Goal: Information Seeking & Learning: Learn about a topic

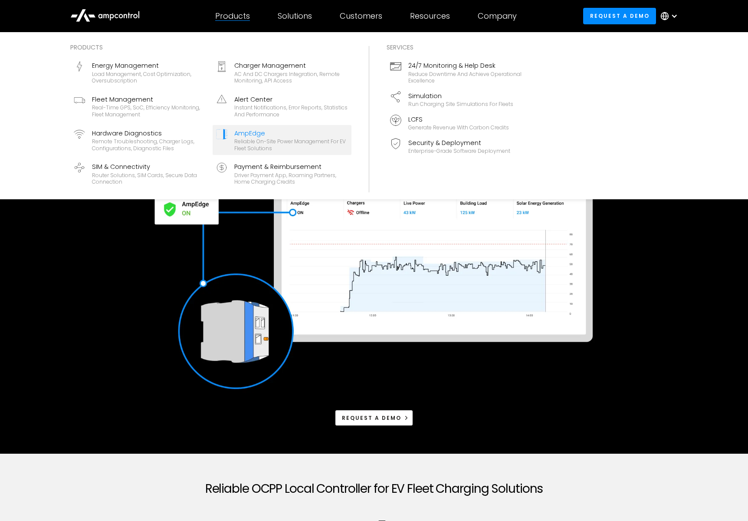
click at [247, 132] on div "AmpEdge" at bounding box center [291, 133] width 114 height 10
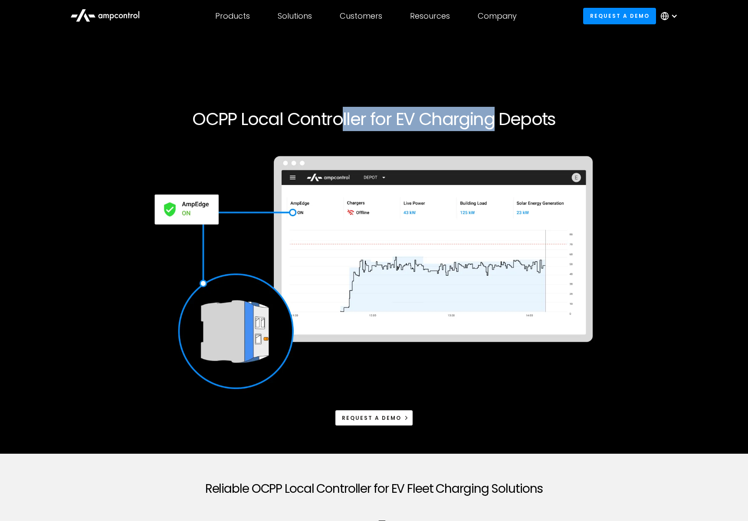
drag, startPoint x: 368, startPoint y: 118, endPoint x: 489, endPoint y: 118, distance: 121.5
click at [489, 118] on h1 "OCPP Local Controller for EV Charging Depots" at bounding box center [374, 118] width 528 height 21
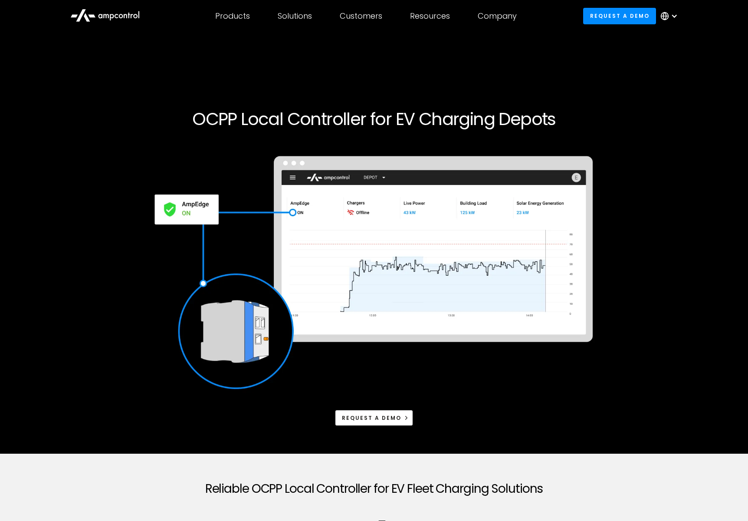
click at [489, 118] on h1 "OCPP Local Controller for EV Charging Depots" at bounding box center [374, 118] width 528 height 21
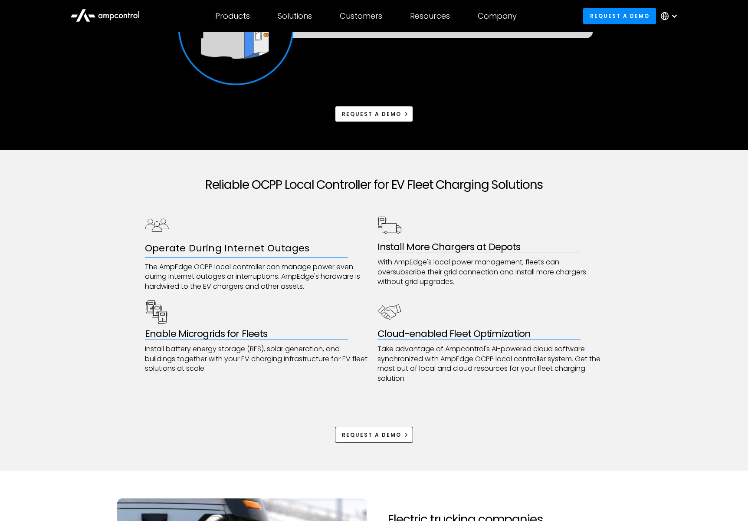
scroll to position [335, 0]
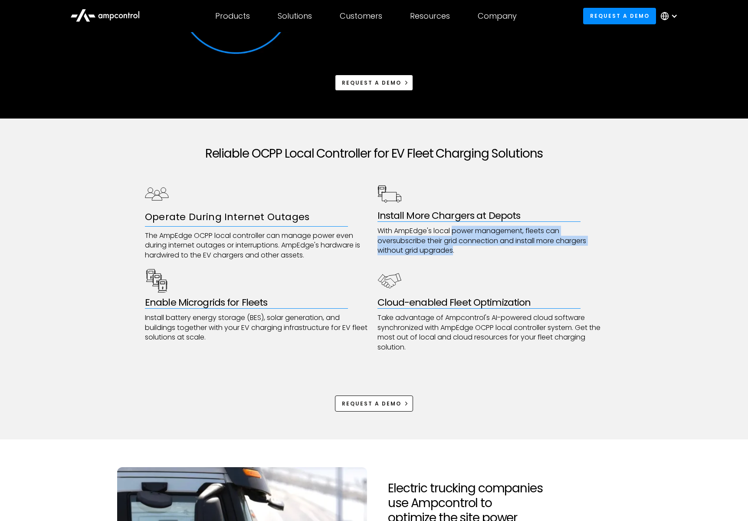
drag, startPoint x: 455, startPoint y: 231, endPoint x: 453, endPoint y: 246, distance: 15.2
click at [453, 246] on p "With AmpEdge's local power management, fleets can oversubscribe their grid conn…" at bounding box center [491, 240] width 226 height 29
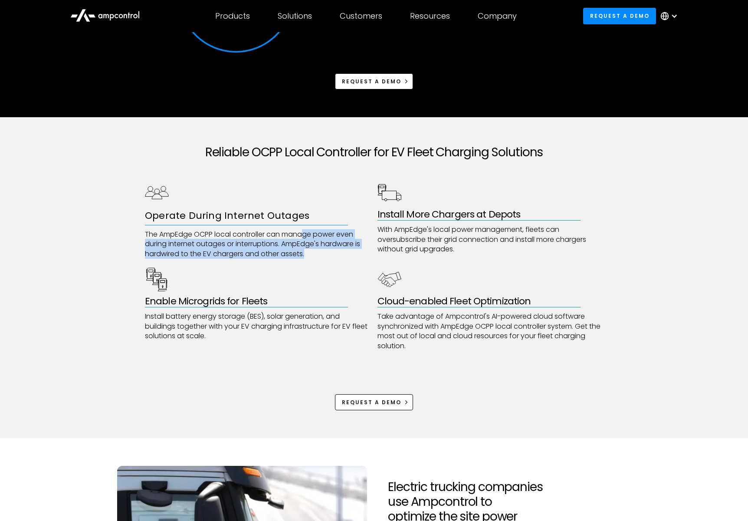
drag, startPoint x: 304, startPoint y: 232, endPoint x: 303, endPoint y: 261, distance: 29.1
click at [303, 261] on div "Operate During Internet Outages The AmpEdge OCPP local controller can manage po…" at bounding box center [374, 266] width 458 height 170
click at [308, 250] on p "The AmpEdge OCPP local controller can manage power even during internet outages…" at bounding box center [258, 244] width 226 height 29
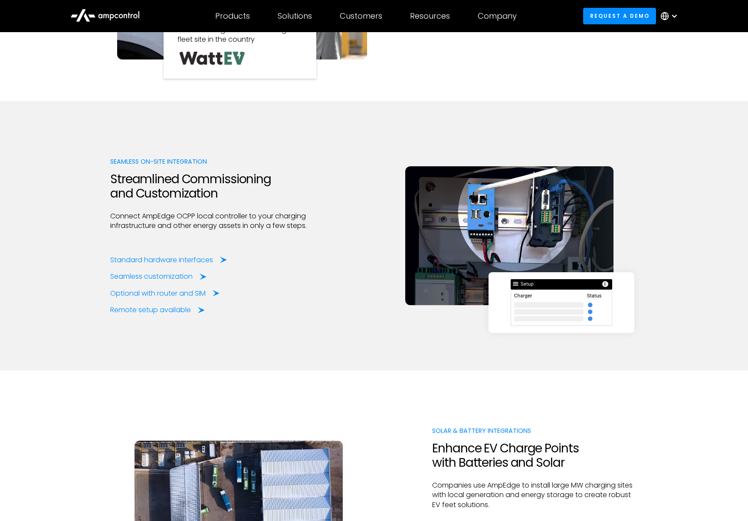
scroll to position [993, 0]
click at [190, 260] on div "Standard hardware interfaces" at bounding box center [163, 260] width 103 height 10
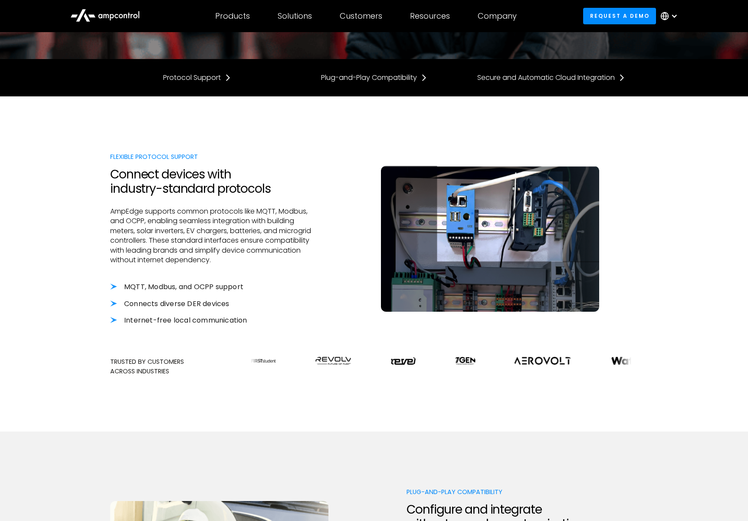
scroll to position [236, 0]
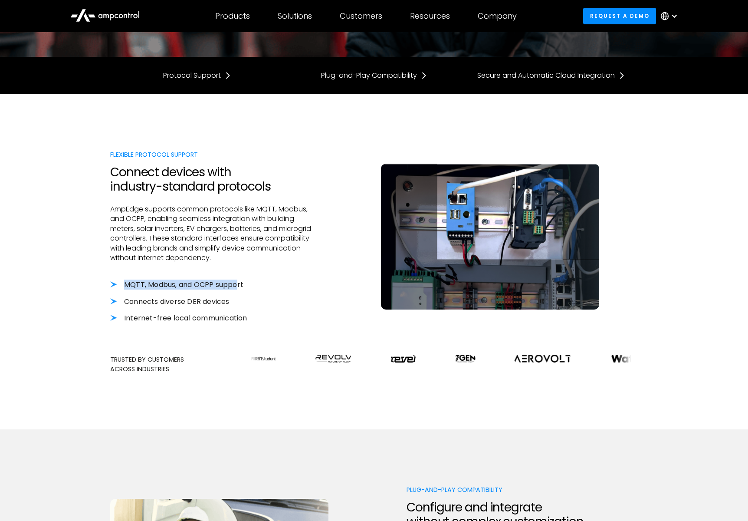
drag, startPoint x: 124, startPoint y: 283, endPoint x: 237, endPoint y: 289, distance: 113.0
click at [237, 289] on li "MQTT, Modbus, and OCPP support" at bounding box center [213, 285] width 206 height 10
drag, startPoint x: 253, startPoint y: 282, endPoint x: 161, endPoint y: 279, distance: 92.1
click at [164, 280] on li "MQTT, Modbus, and OCPP support" at bounding box center [213, 285] width 206 height 10
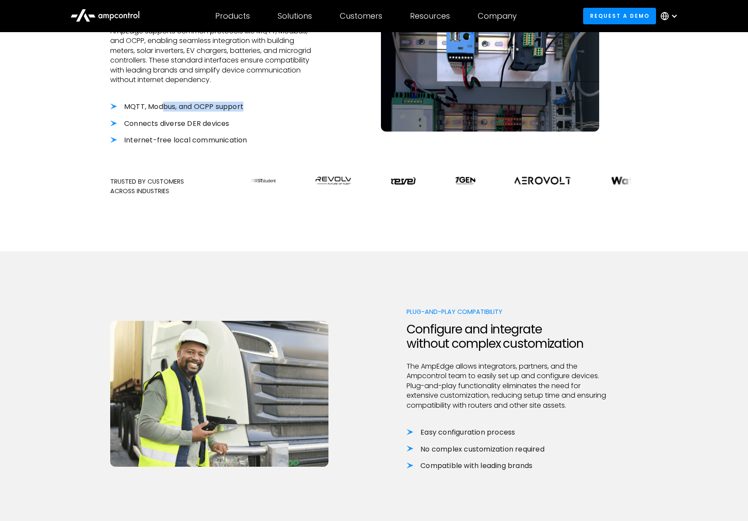
scroll to position [415, 0]
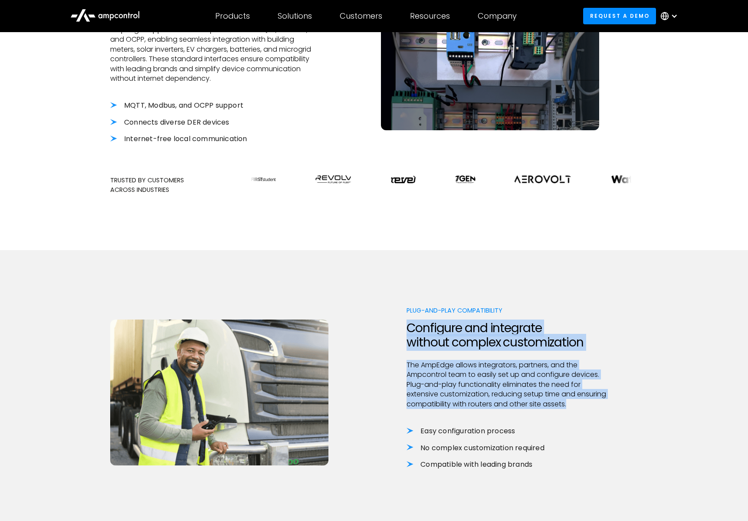
drag, startPoint x: 410, startPoint y: 325, endPoint x: 572, endPoint y: 403, distance: 179.3
click at [572, 403] on div "Plug-and-Play Compatibility Configure and integrate without complex customizati…" at bounding box center [510, 395] width 206 height 181
drag, startPoint x: 572, startPoint y: 403, endPoint x: 562, endPoint y: 404, distance: 9.6
click at [571, 404] on p "The AmpEdge allows integrators, partners, and the Ampcontrol team to easily set…" at bounding box center [510, 384] width 206 height 49
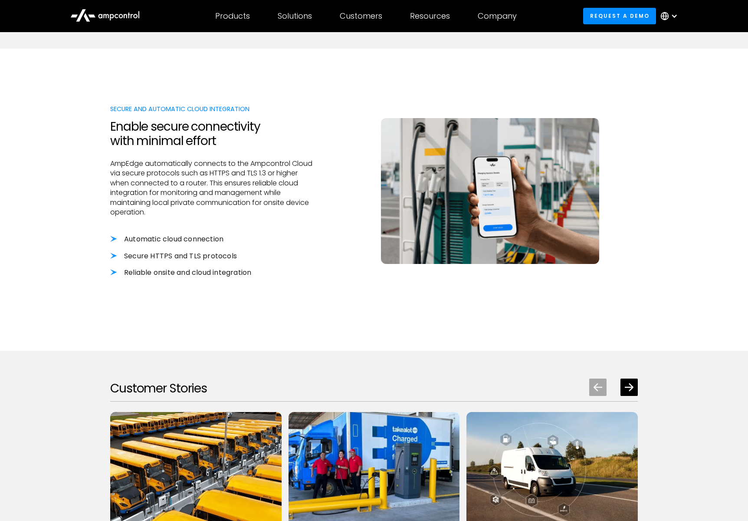
scroll to position [916, 0]
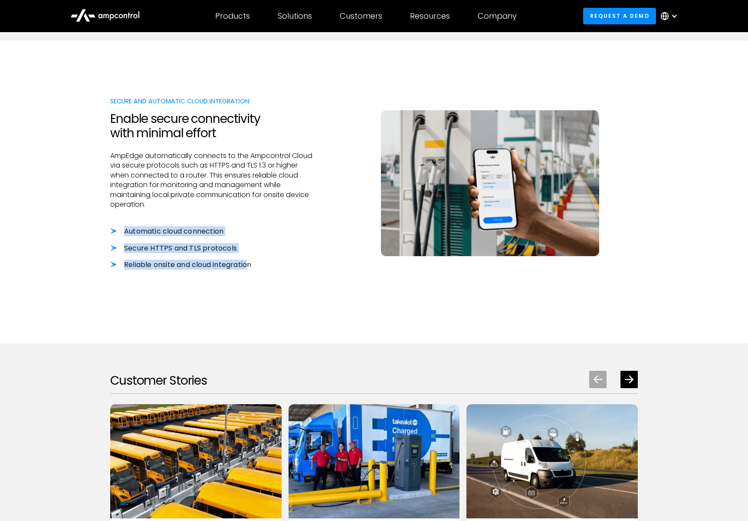
drag, startPoint x: 126, startPoint y: 231, endPoint x: 232, endPoint y: 266, distance: 111.2
click at [243, 267] on div "Automatic cloud connection Secure HTTPS and TLS protocols Reliable onsite and c…" at bounding box center [213, 248] width 206 height 43
click at [232, 266] on li "Reliable onsite and cloud integration" at bounding box center [213, 265] width 206 height 10
drag, startPoint x: 199, startPoint y: 264, endPoint x: 187, endPoint y: 225, distance: 40.5
click at [187, 225] on div "Secure and Automatic Cloud Integration Enable secure connectivity with minimal …" at bounding box center [213, 191] width 206 height 191
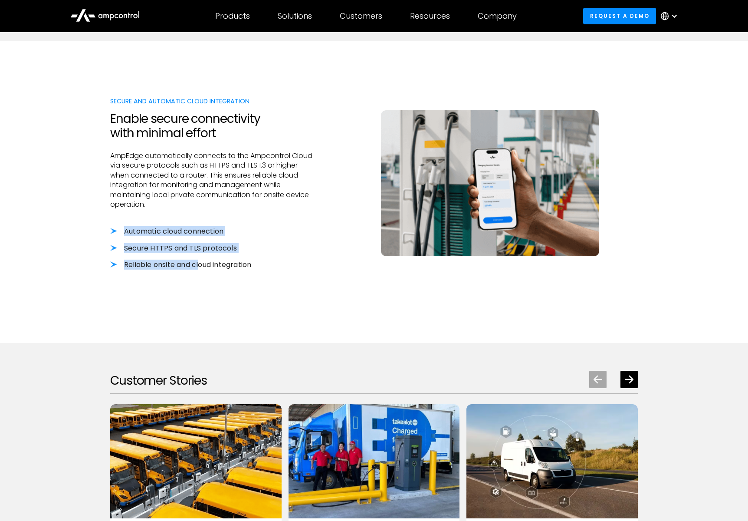
click at [187, 225] on div at bounding box center [213, 217] width 206 height 17
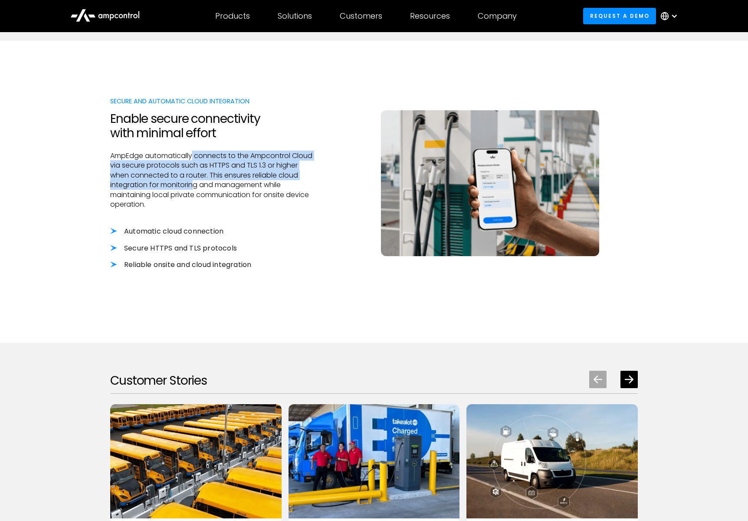
drag, startPoint x: 194, startPoint y: 156, endPoint x: 194, endPoint y: 186, distance: 29.9
click at [194, 186] on p "AmpEdge automatically connects to the Ampcontrol Cloud via secure protocols suc…" at bounding box center [213, 180] width 206 height 58
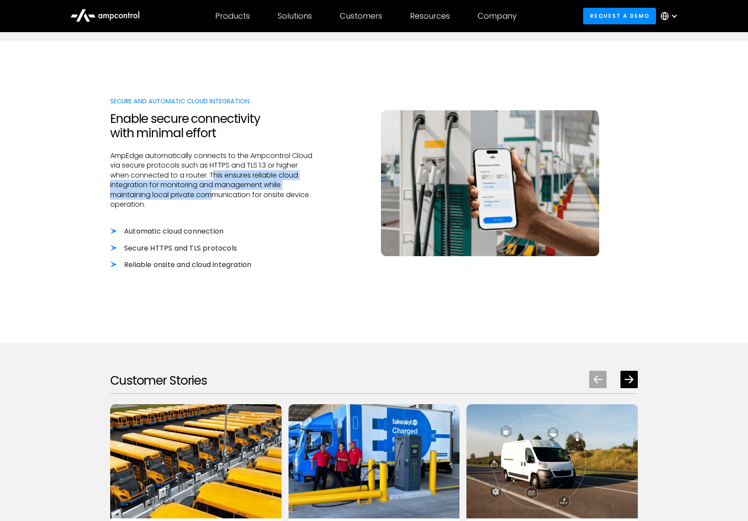
drag, startPoint x: 214, startPoint y: 175, endPoint x: 215, endPoint y: 195, distance: 20.4
click at [215, 195] on p "AmpEdge automatically connects to the Ampcontrol Cloud via secure protocols suc…" at bounding box center [213, 180] width 206 height 58
click at [214, 154] on p "AmpEdge automatically connects to the Ampcontrol Cloud via secure protocols suc…" at bounding box center [213, 180] width 206 height 58
drag, startPoint x: 209, startPoint y: 157, endPoint x: 209, endPoint y: 194, distance: 37.3
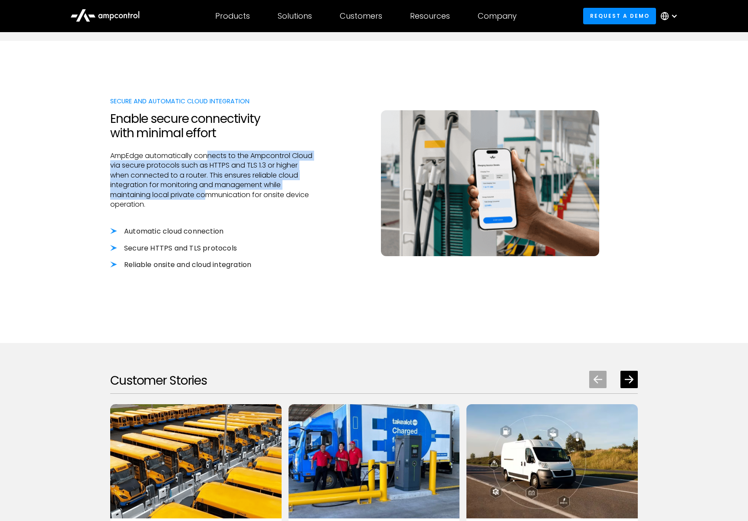
click at [209, 194] on p "AmpEdge automatically connects to the Ampcontrol Cloud via secure protocols suc…" at bounding box center [213, 180] width 206 height 58
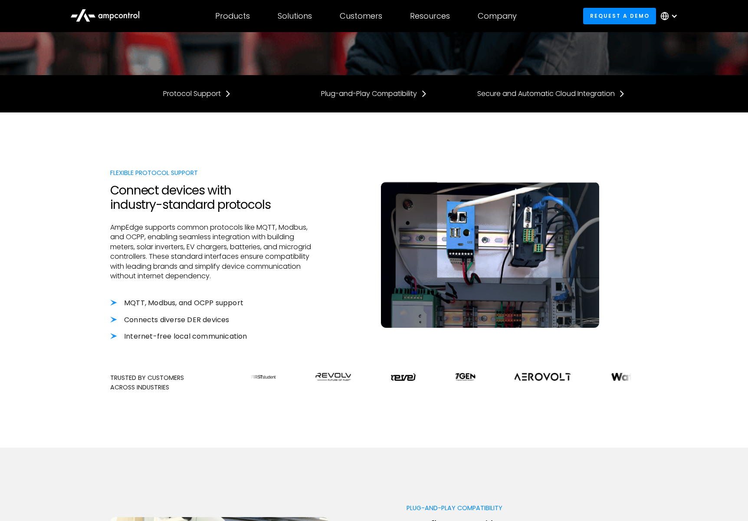
scroll to position [225, 0]
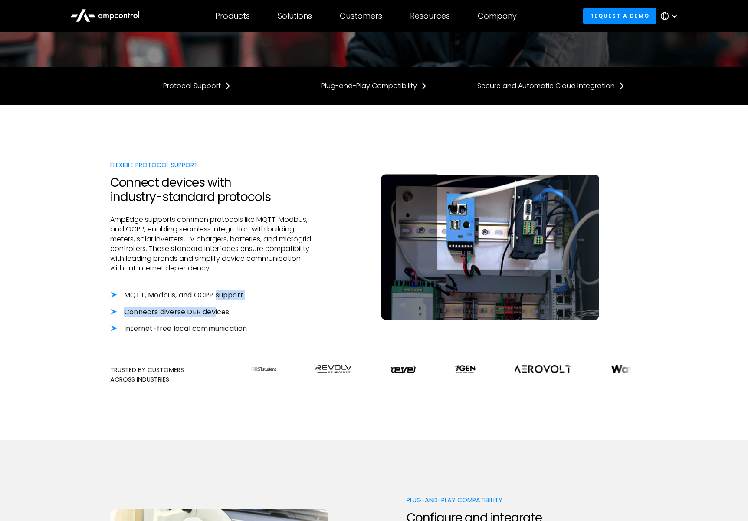
drag, startPoint x: 216, startPoint y: 298, endPoint x: 217, endPoint y: 310, distance: 12.2
click at [217, 310] on div "MQTT, Modbus, and OCPP support Connects diverse DER devices Internet-free local…" at bounding box center [213, 311] width 206 height 43
click at [217, 310] on li "Connects diverse DER devices" at bounding box center [213, 312] width 206 height 10
drag, startPoint x: 216, startPoint y: 314, endPoint x: 217, endPoint y: 331, distance: 16.9
click at [217, 331] on div "MQTT, Modbus, and OCPP support Connects diverse DER devices Internet-free local…" at bounding box center [213, 311] width 206 height 43
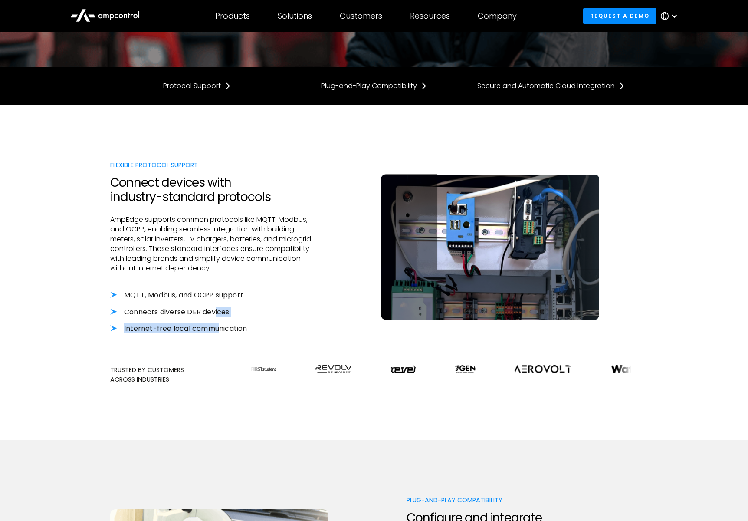
click at [217, 331] on li "Internet-free local communication" at bounding box center [213, 329] width 206 height 10
drag, startPoint x: 215, startPoint y: 326, endPoint x: 214, endPoint y: 316, distance: 10.0
click at [214, 317] on div "MQTT, Modbus, and OCPP support Connects diverse DER devices Internet-free local…" at bounding box center [213, 311] width 206 height 43
click at [210, 311] on li "Connects diverse DER devices" at bounding box center [213, 312] width 206 height 10
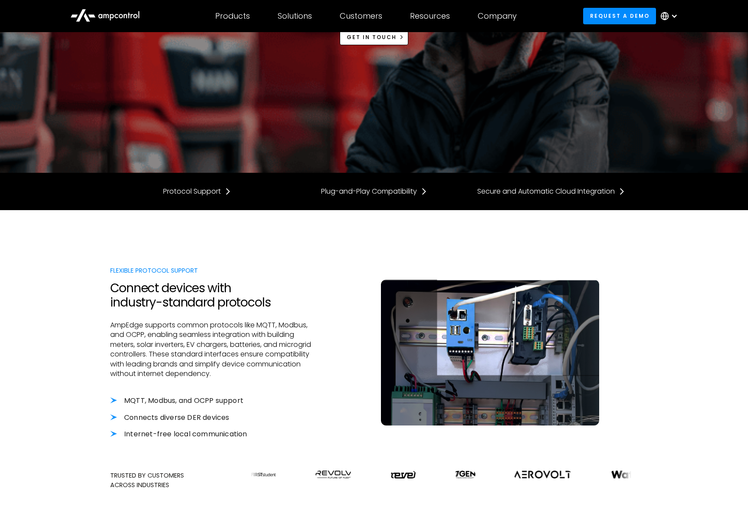
scroll to position [0, 0]
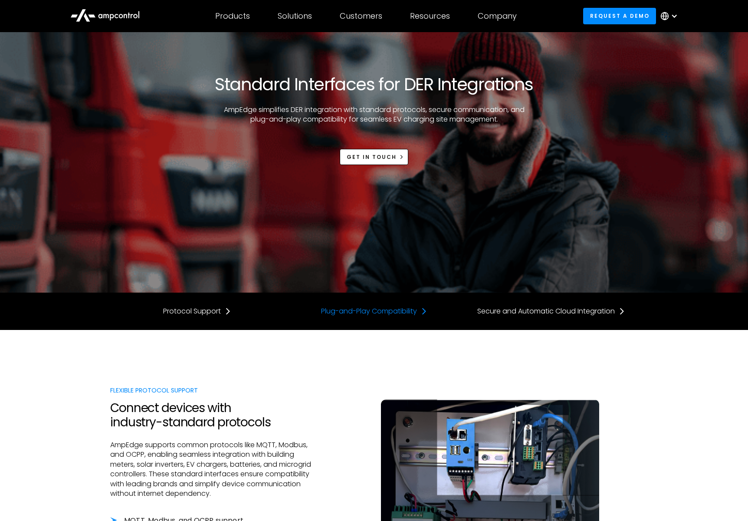
click at [353, 309] on div "Plug-and-Play Compatibility" at bounding box center [369, 311] width 96 height 10
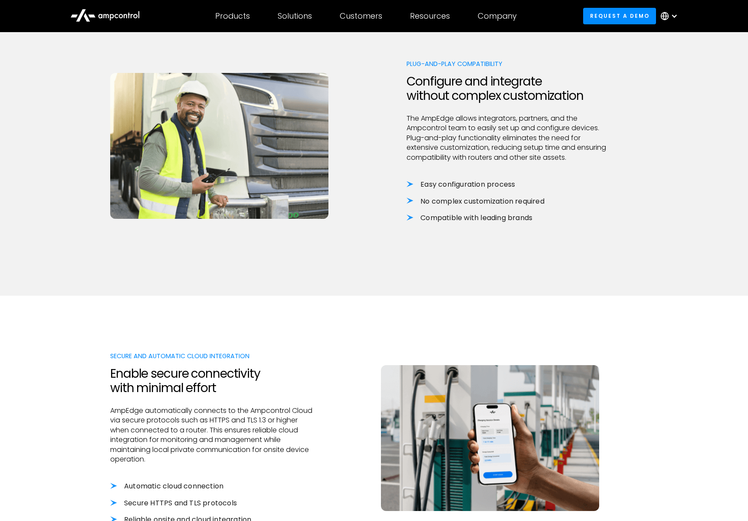
scroll to position [665, 0]
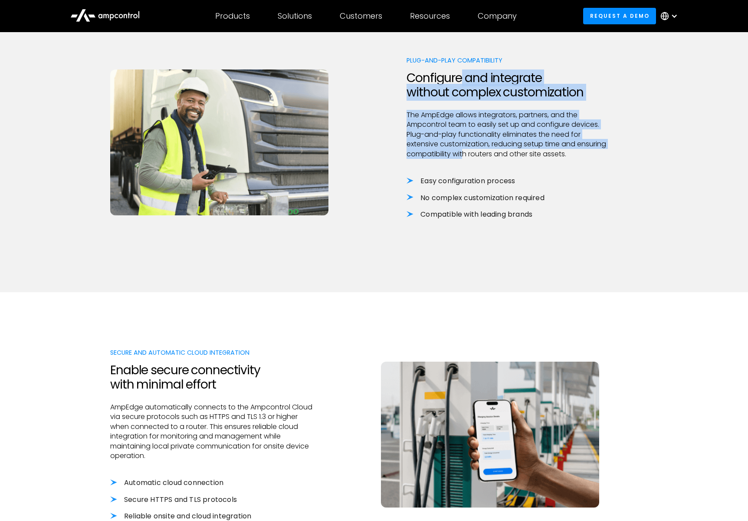
drag, startPoint x: 463, startPoint y: 82, endPoint x: 463, endPoint y: 156, distance: 73.3
click at [463, 156] on div "Plug-and-Play Compatibility Configure and integrate without complex customizati…" at bounding box center [510, 146] width 206 height 181
click at [464, 154] on p "The AmpEdge allows integrators, partners, and the Ampcontrol team to easily set…" at bounding box center [510, 134] width 206 height 49
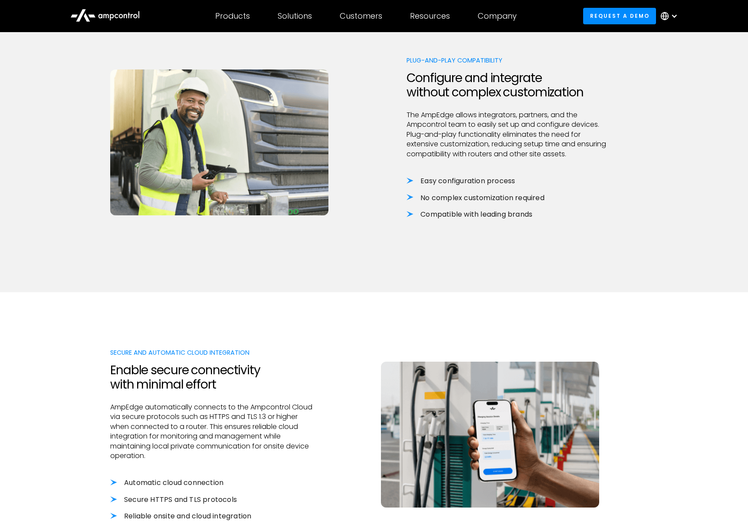
drag, startPoint x: 409, startPoint y: 181, endPoint x: 410, endPoint y: 190, distance: 8.7
click at [409, 184] on li "Easy configuration process" at bounding box center [510, 181] width 206 height 10
click at [412, 203] on div "Easy configuration process No complex customization required Compatible with le…" at bounding box center [510, 197] width 206 height 43
click at [407, 216] on li "Compatible with leading brands" at bounding box center [510, 215] width 206 height 10
click at [411, 213] on li "Compatible with leading brands" at bounding box center [510, 215] width 206 height 10
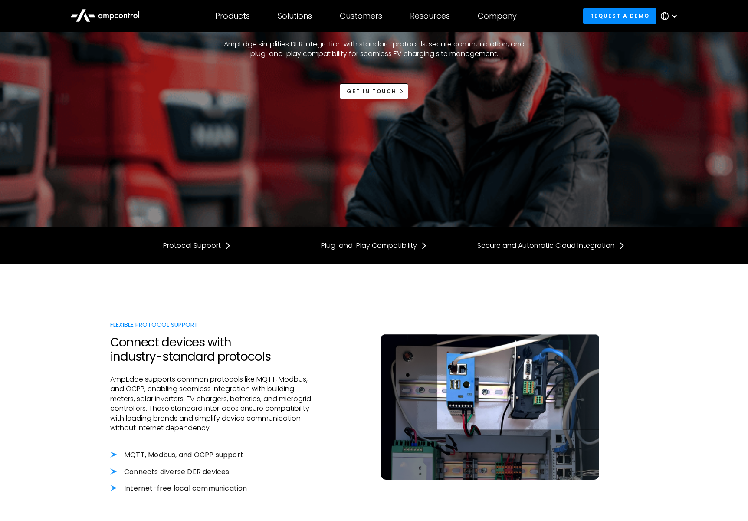
scroll to position [69, 0]
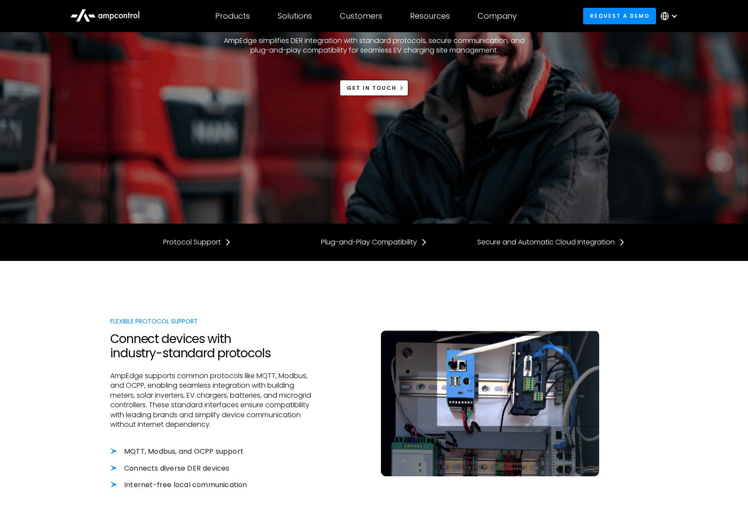
click at [212, 424] on p "AmpEdge supports common protocols like MQTT, Modbus, and OCPP, enabling seamles…" at bounding box center [213, 400] width 206 height 58
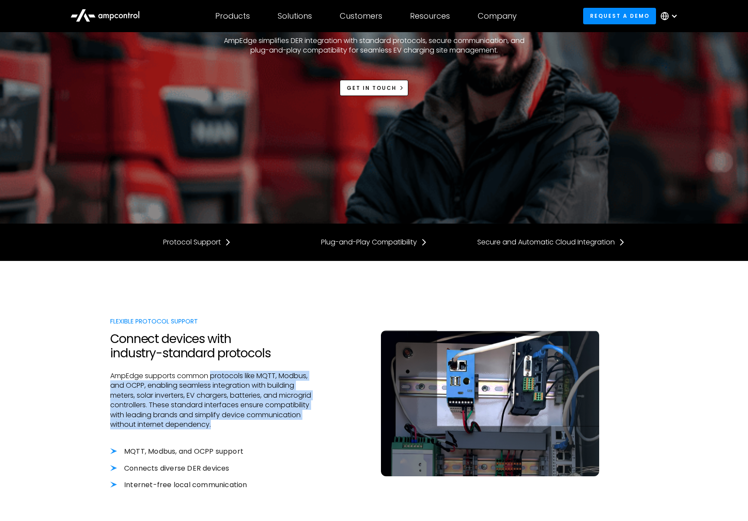
drag, startPoint x: 212, startPoint y: 421, endPoint x: 213, endPoint y: 377, distance: 44.3
click at [213, 377] on p "AmpEdge supports common protocols like MQTT, Modbus, and OCPP, enabling seamles…" at bounding box center [213, 400] width 206 height 58
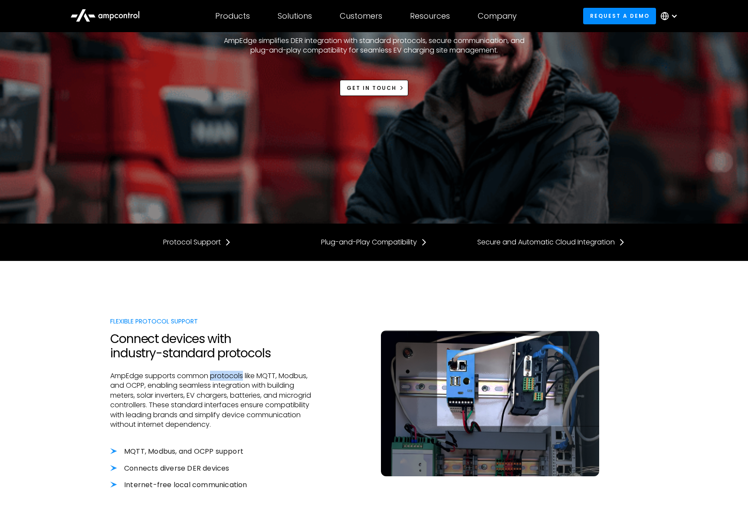
click at [213, 377] on p "AmpEdge supports common protocols like MQTT, Modbus, and OCPP, enabling seamles…" at bounding box center [213, 400] width 206 height 58
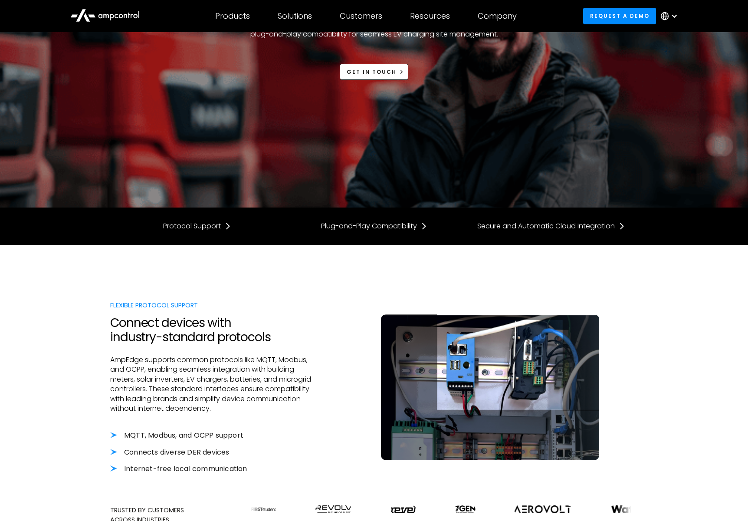
scroll to position [115, 0]
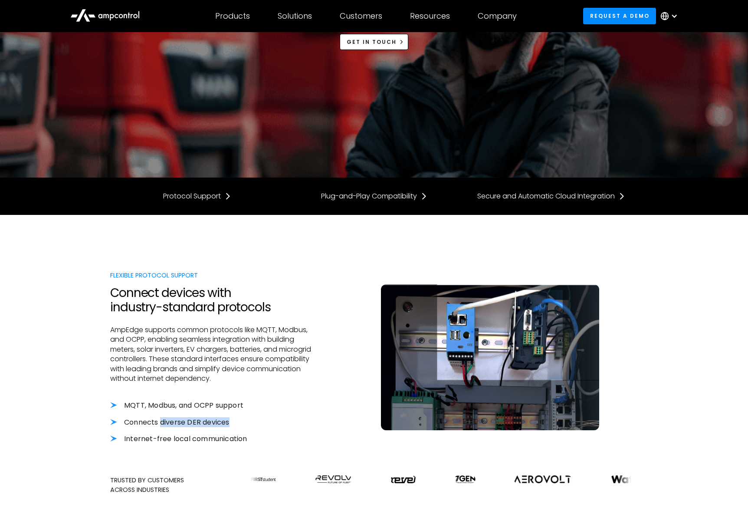
drag, startPoint x: 160, startPoint y: 423, endPoint x: 236, endPoint y: 425, distance: 76.0
click at [236, 425] on li "Connects diverse DER devices" at bounding box center [213, 422] width 206 height 10
drag, startPoint x: 216, startPoint y: 424, endPoint x: 180, endPoint y: 425, distance: 36.0
click at [208, 425] on li "Connects diverse DER devices" at bounding box center [213, 422] width 206 height 10
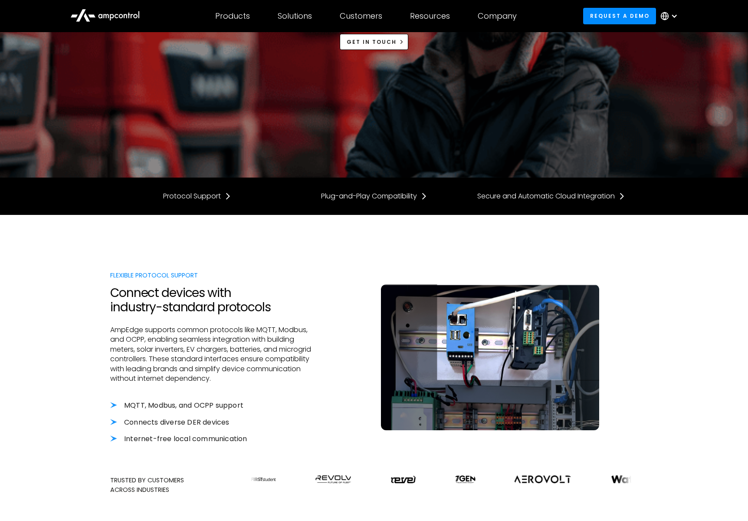
click at [174, 425] on li "Connects diverse DER devices" at bounding box center [213, 422] width 206 height 10
drag, startPoint x: 197, startPoint y: 440, endPoint x: 250, endPoint y: 440, distance: 53.8
click at [250, 440] on li "Internet-free local communication" at bounding box center [213, 439] width 206 height 10
click at [245, 440] on li "Internet-free local communication" at bounding box center [213, 439] width 206 height 10
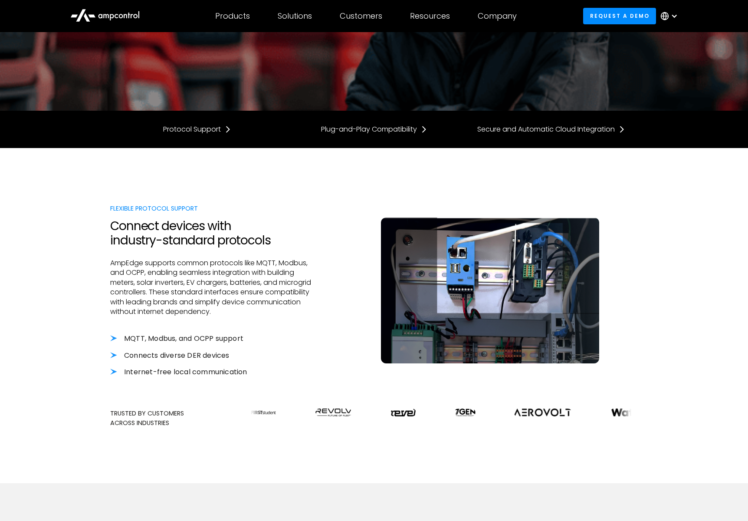
scroll to position [181, 0]
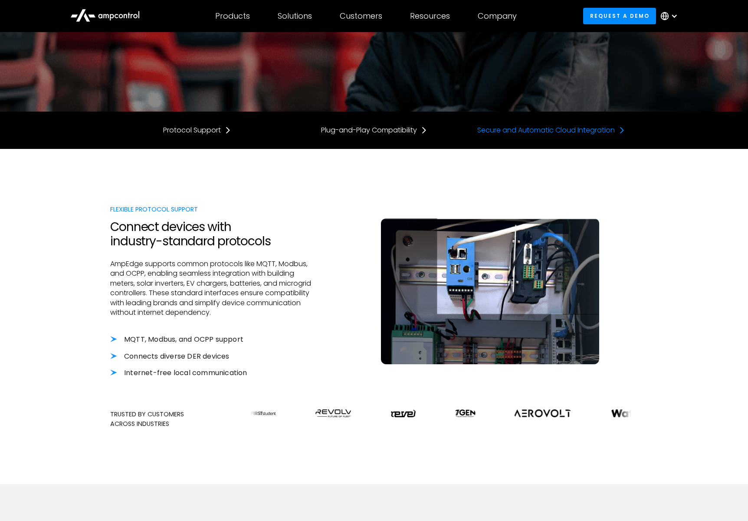
click at [533, 130] on div "Secure and Automatic Cloud Integration" at bounding box center [546, 130] width 138 height 10
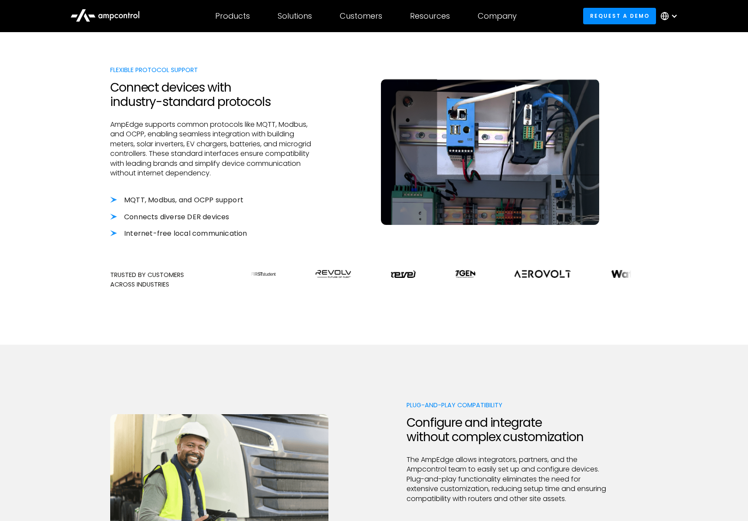
scroll to position [319, 0]
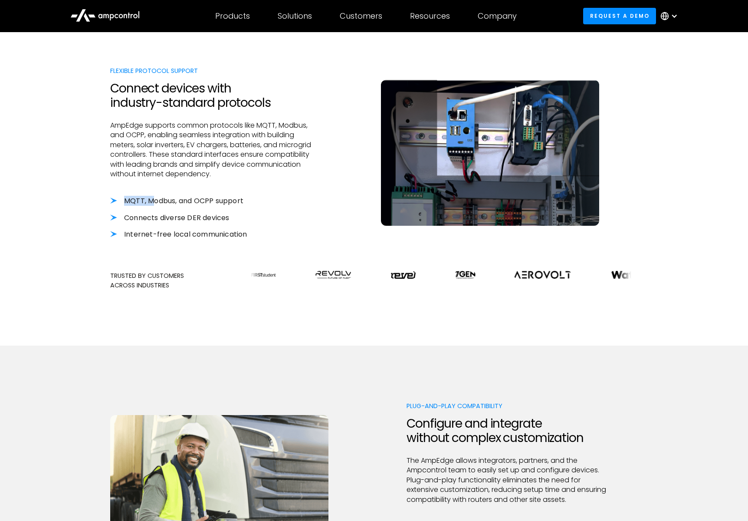
drag, startPoint x: 235, startPoint y: 196, endPoint x: 154, endPoint y: 197, distance: 81.6
click at [154, 197] on div "Flexible Protocol Support Connect devices with industry-standard protocols AmpE…" at bounding box center [213, 161] width 206 height 191
click at [154, 197] on li "MQTT, Modbus, and OCPP support" at bounding box center [213, 201] width 206 height 10
click at [126, 202] on li "MQTT, Modbus, and OCPP support" at bounding box center [213, 201] width 206 height 10
click at [239, 128] on p "AmpEdge supports common protocols like MQTT, Modbus, and OCPP, enabling seamles…" at bounding box center [213, 150] width 206 height 58
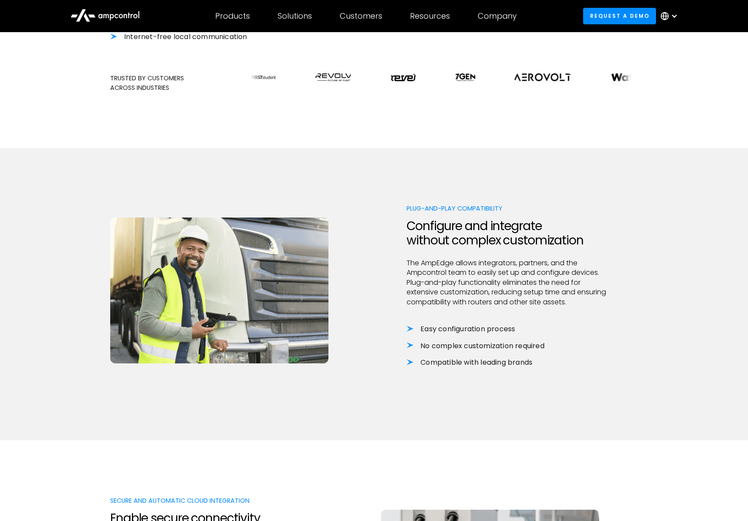
scroll to position [518, 0]
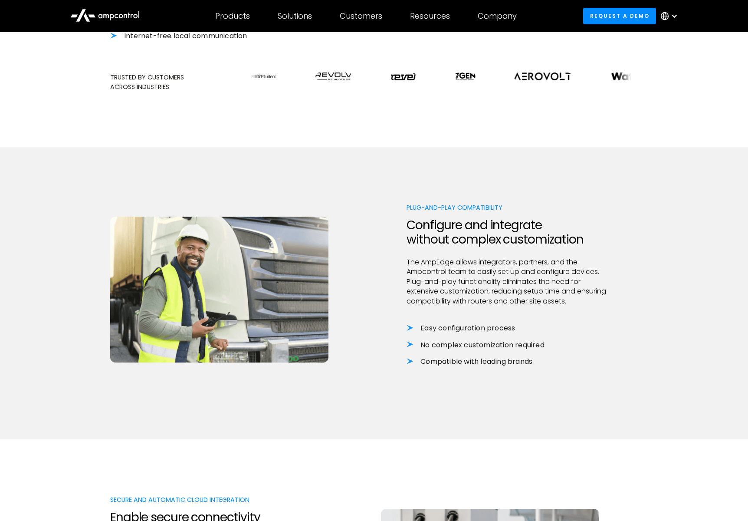
drag, startPoint x: 411, startPoint y: 325, endPoint x: 414, endPoint y: 346, distance: 21.4
click at [411, 325] on li "Easy configuration process" at bounding box center [510, 328] width 206 height 10
drag, startPoint x: 406, startPoint y: 342, endPoint x: 421, endPoint y: 365, distance: 27.8
click at [408, 345] on div "Plug-and-Play Compatibility Configure and integrate without complex customizati…" at bounding box center [374, 293] width 528 height 181
click at [414, 361] on li "Compatible with leading brands" at bounding box center [510, 362] width 206 height 10
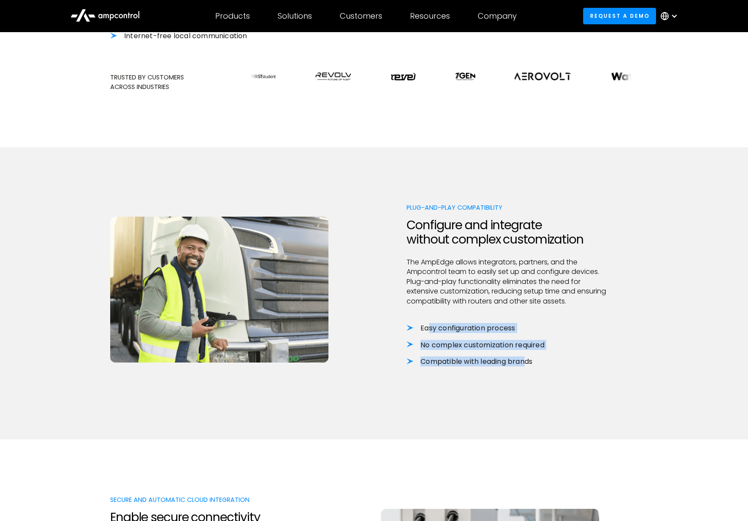
drag, startPoint x: 429, startPoint y: 327, endPoint x: 527, endPoint y: 358, distance: 102.9
click at [527, 358] on div "Easy configuration process No complex customization required Compatible with le…" at bounding box center [510, 344] width 206 height 43
click at [527, 358] on li "Compatible with leading brands" at bounding box center [510, 362] width 206 height 10
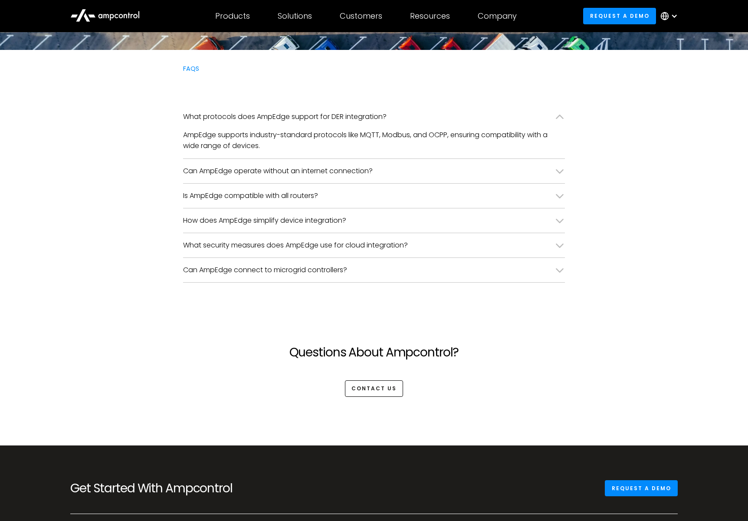
scroll to position [2161, 0]
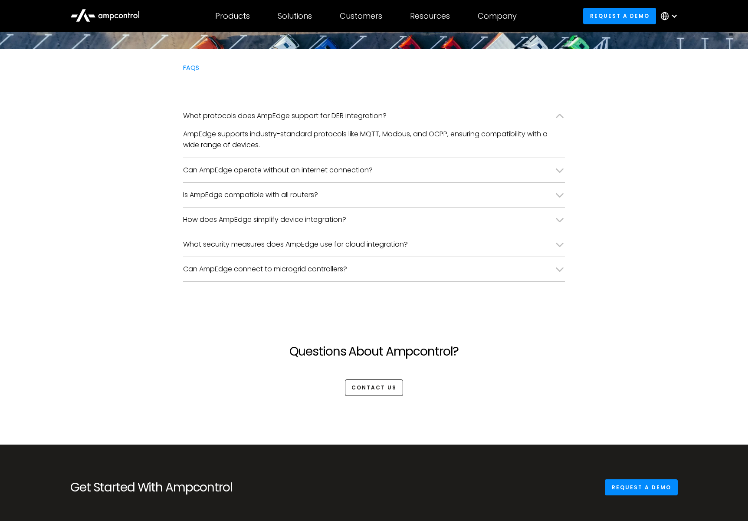
click at [549, 171] on div "Can AmpEdge operate without an internet connection?" at bounding box center [374, 170] width 382 height 24
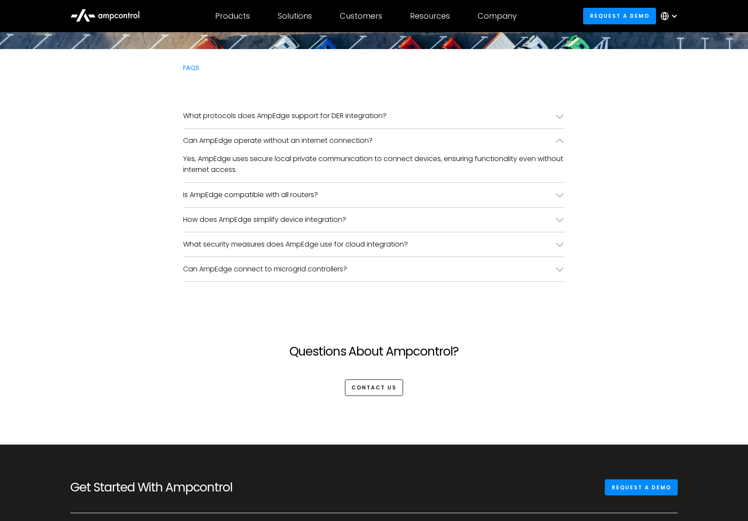
click at [302, 195] on div "Is AmpEdge compatible with all routers?" at bounding box center [250, 195] width 135 height 10
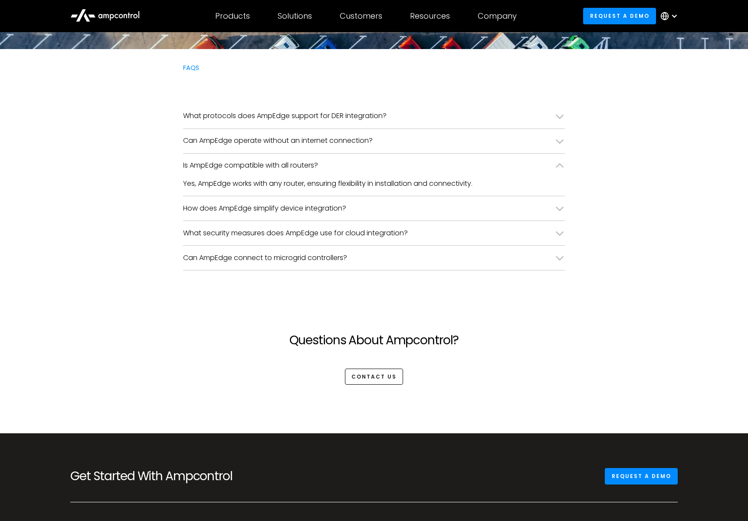
click at [325, 213] on div "How does AmpEdge simplify device integration?" at bounding box center [374, 208] width 382 height 24
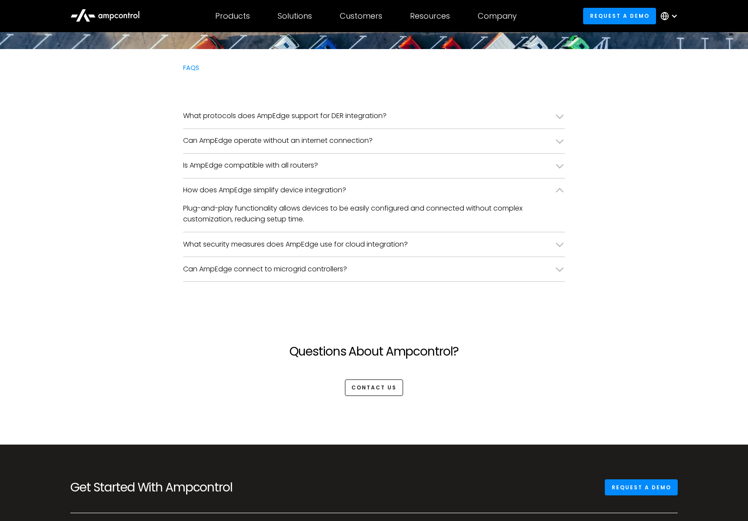
click at [300, 246] on div "What security measures does AmpEdge use for cloud integration?" at bounding box center [295, 245] width 225 height 10
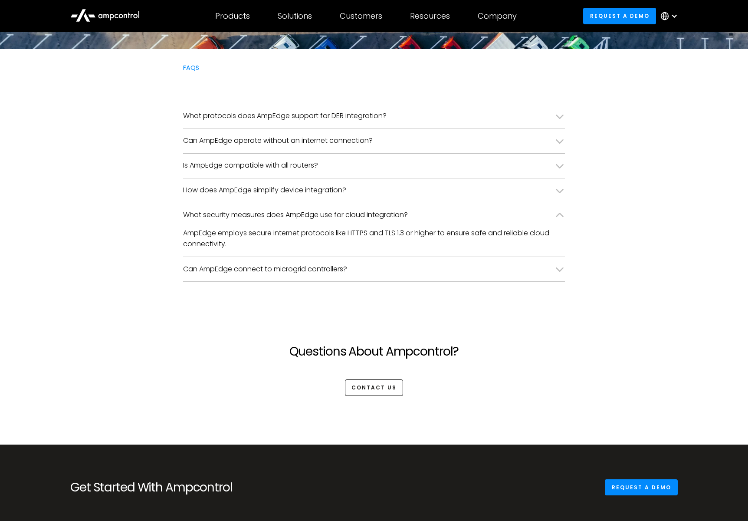
click at [234, 234] on p "AmpEdge employs secure internet protocols like HTTPS and TLS 1.3 or higher to e…" at bounding box center [374, 238] width 382 height 22
click at [244, 268] on div "Can AmpEdge connect to microgrid controllers?" at bounding box center [265, 269] width 164 height 10
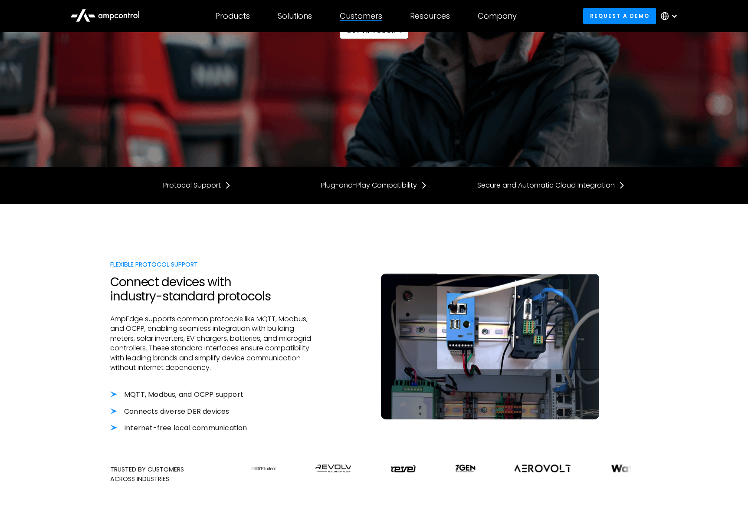
scroll to position [0, 0]
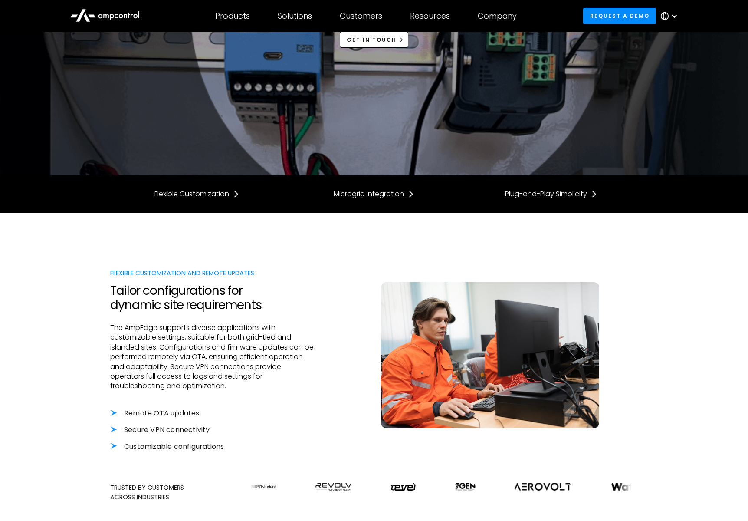
scroll to position [117, 0]
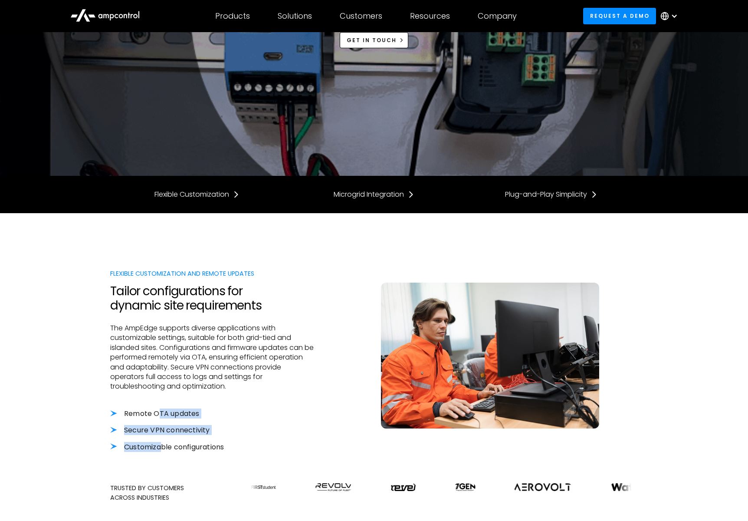
drag, startPoint x: 158, startPoint y: 420, endPoint x: 160, endPoint y: 447, distance: 26.1
click at [160, 447] on div "Remote OTA updates Secure VPN connectivity Customizable configurations" at bounding box center [213, 430] width 206 height 43
click at [160, 447] on li "Customizable configurations" at bounding box center [213, 447] width 206 height 10
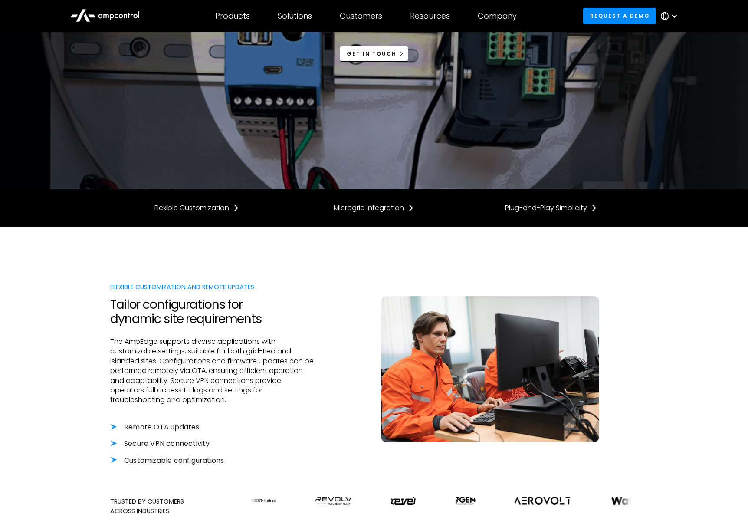
scroll to position [0, 0]
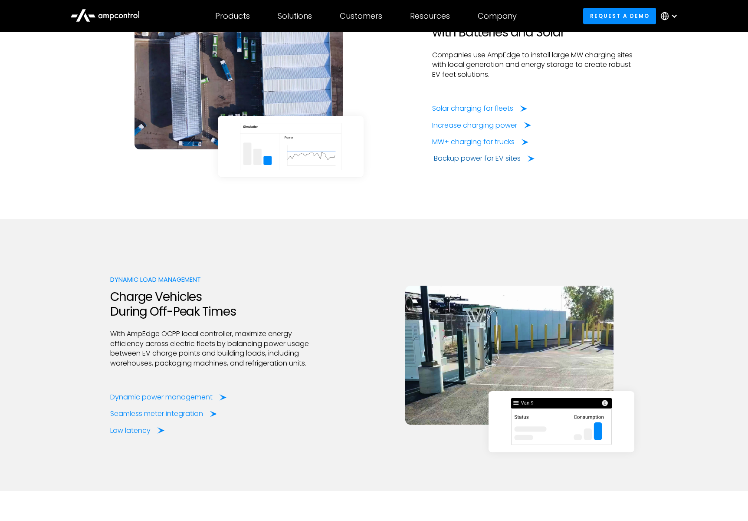
scroll to position [1422, 0]
click at [484, 158] on div "Backup power for EV sites" at bounding box center [477, 159] width 87 height 10
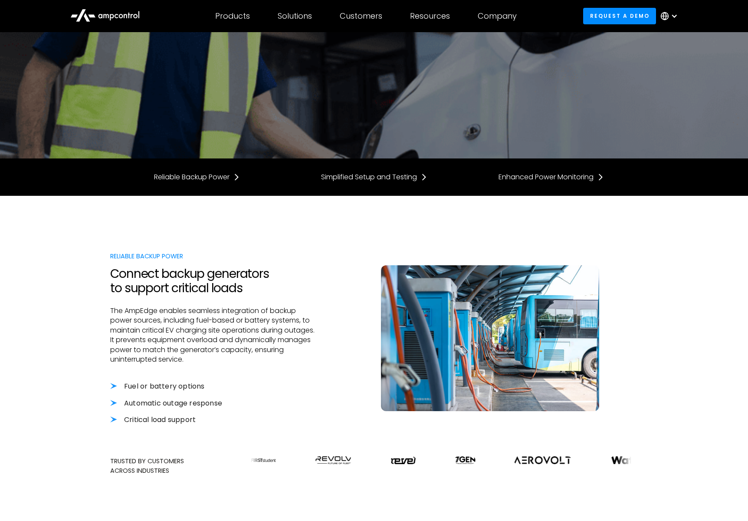
scroll to position [136, 0]
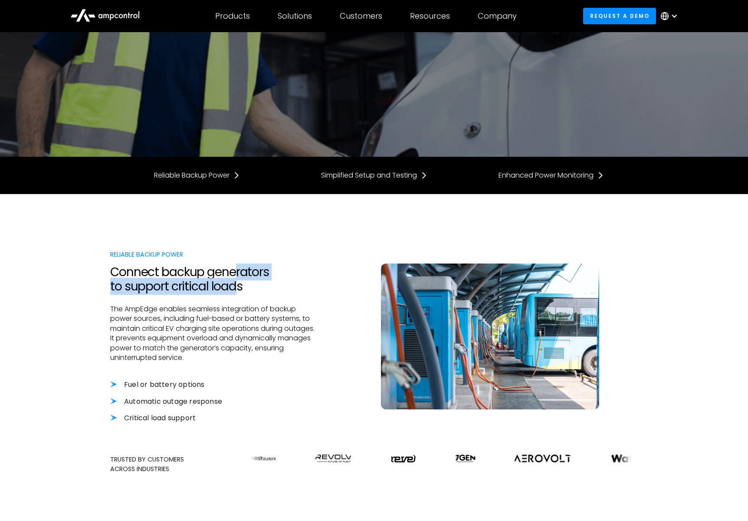
drag, startPoint x: 235, startPoint y: 270, endPoint x: 235, endPoint y: 286, distance: 15.2
click at [235, 286] on h2 "Connect backup generators to support critical loads" at bounding box center [213, 279] width 206 height 29
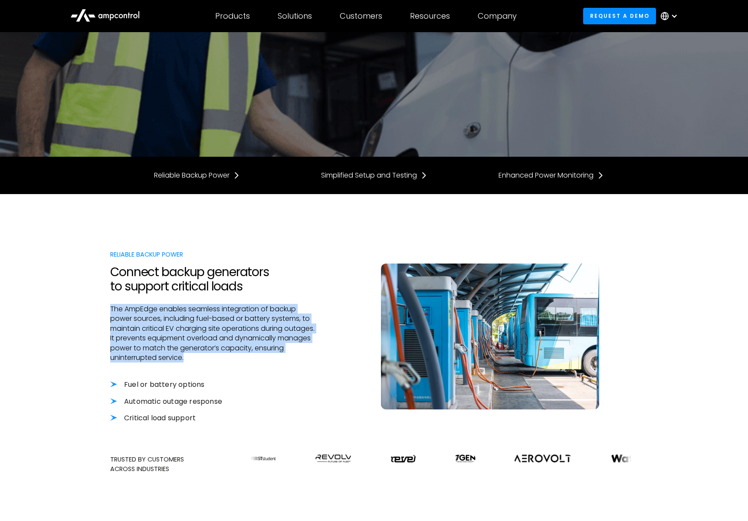
drag, startPoint x: 235, startPoint y: 297, endPoint x: 234, endPoint y: 368, distance: 70.7
click at [234, 368] on div "Reliable Backup Power Connect backup generators to support critical loads The A…" at bounding box center [213, 345] width 206 height 191
click at [234, 368] on div at bounding box center [213, 370] width 206 height 17
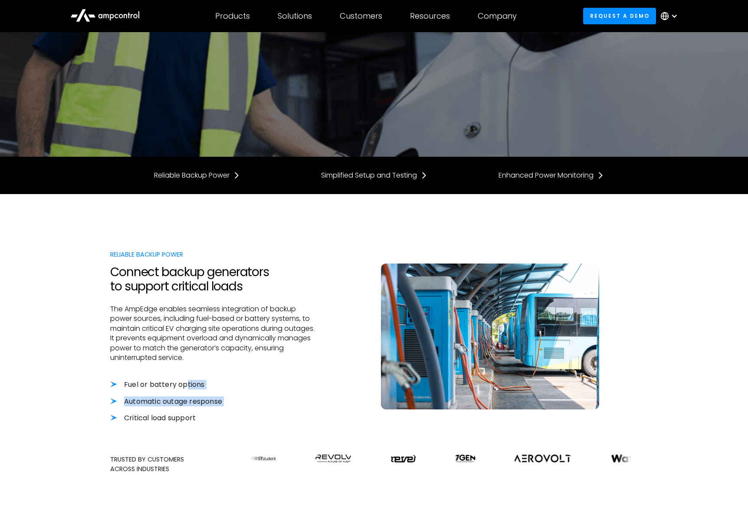
drag, startPoint x: 187, startPoint y: 386, endPoint x: 187, endPoint y: 409, distance: 23.4
click at [187, 410] on ul "Fuel or battery options Automatic outage response Critical load support" at bounding box center [213, 401] width 206 height 43
click at [186, 404] on li "Automatic outage response" at bounding box center [213, 402] width 206 height 10
drag, startPoint x: 185, startPoint y: 401, endPoint x: 185, endPoint y: 385, distance: 16.1
click at [185, 385] on ul "Fuel or battery options Automatic outage response Critical load support" at bounding box center [213, 401] width 206 height 43
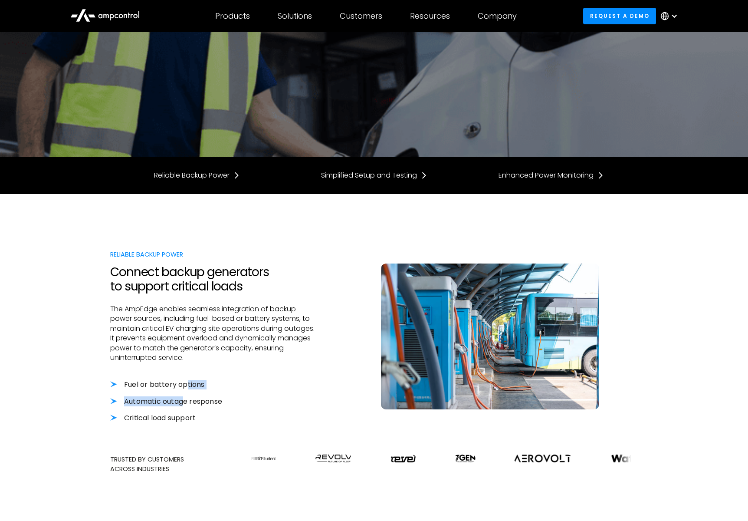
click at [185, 385] on li "Fuel or battery options" at bounding box center [213, 385] width 206 height 10
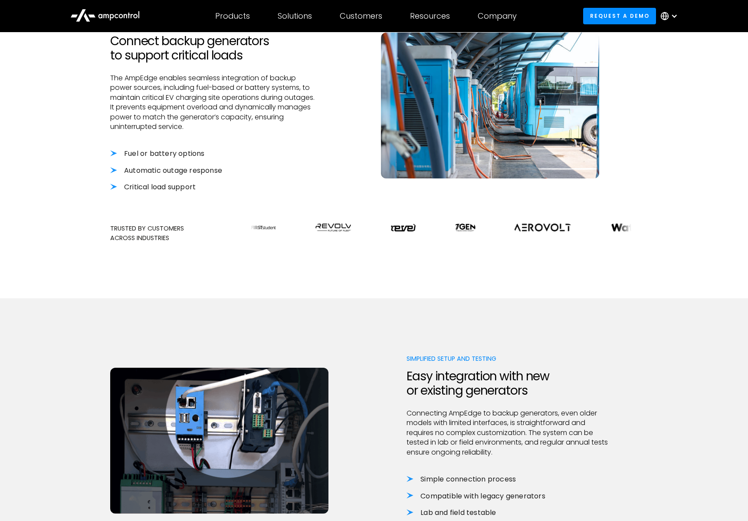
scroll to position [380, 0]
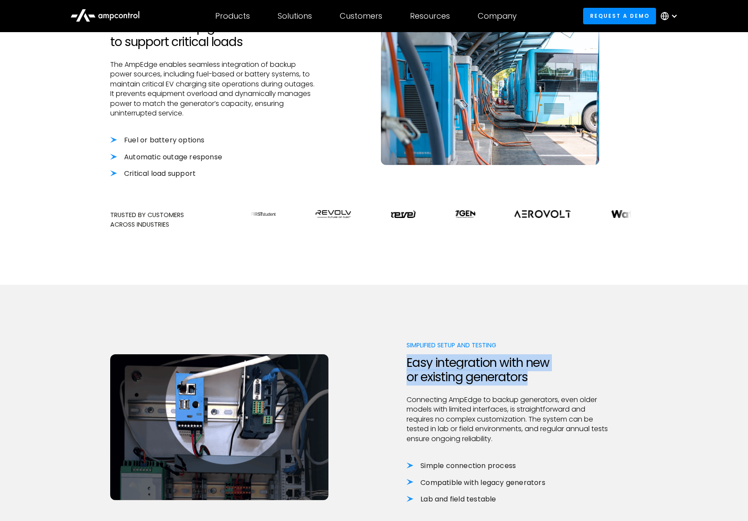
drag, startPoint x: 401, startPoint y: 362, endPoint x: 533, endPoint y: 382, distance: 133.8
click at [533, 382] on div "Simplified Setup and Testing Easy integration with new or existing generators C…" at bounding box center [374, 430] width 528 height 181
click at [533, 382] on h2 "Easy integration with new or existing generators" at bounding box center [510, 369] width 206 height 29
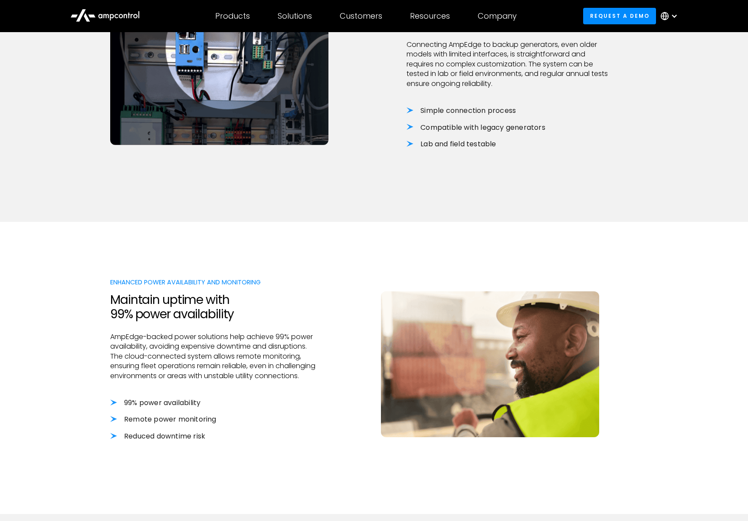
scroll to position [736, 0]
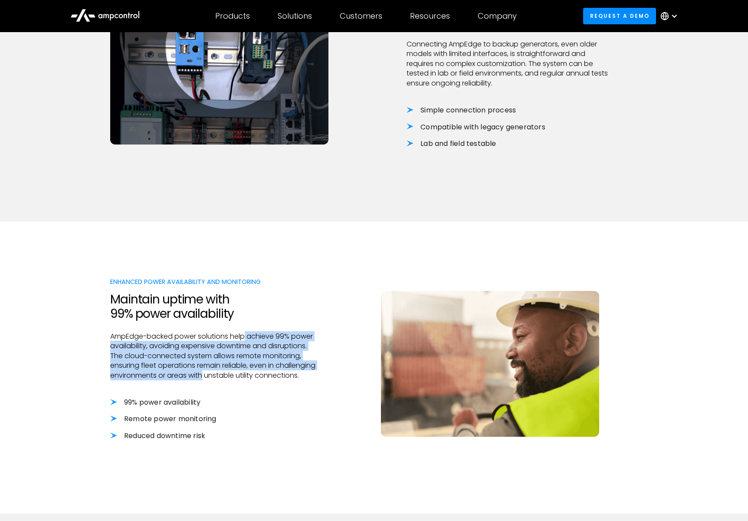
drag, startPoint x: 246, startPoint y: 340, endPoint x: 245, endPoint y: 372, distance: 32.6
click at [245, 372] on p "AmpEdge-backed power solutions help achieve 99% power availability, avoiding ex…" at bounding box center [213, 356] width 206 height 49
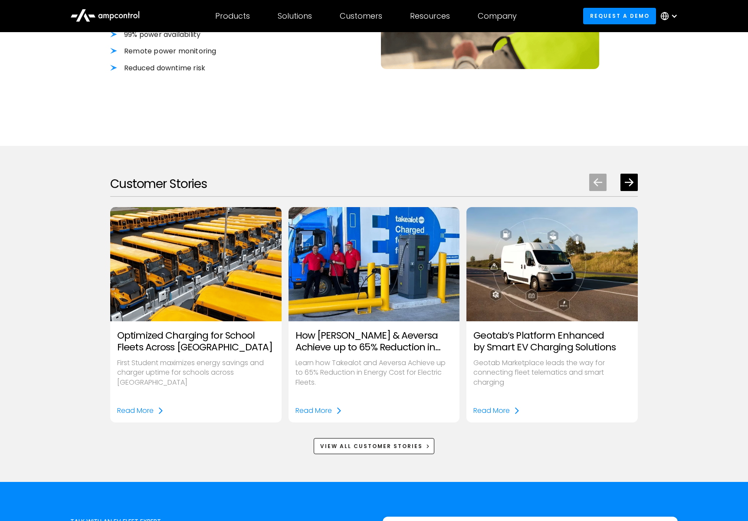
scroll to position [1118, 0]
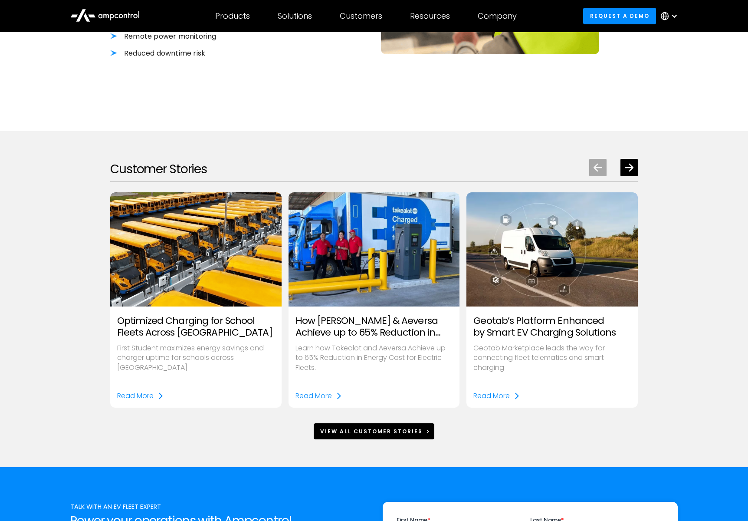
click at [398, 435] on div "View All Customer Stories" at bounding box center [371, 431] width 102 height 8
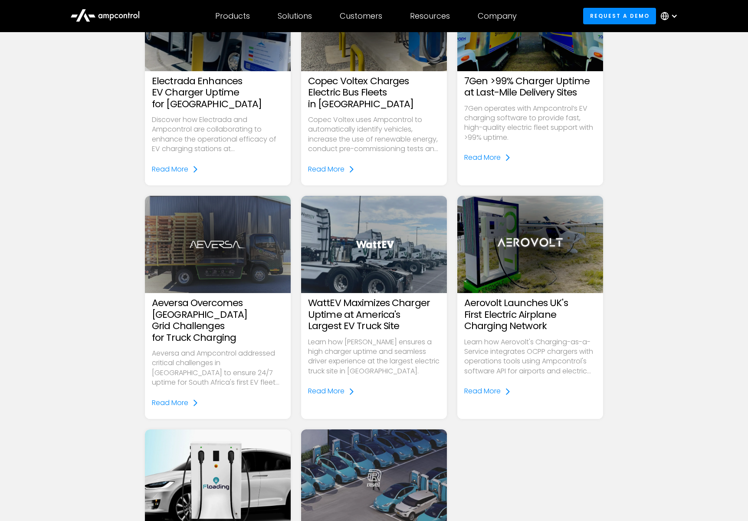
scroll to position [900, 0]
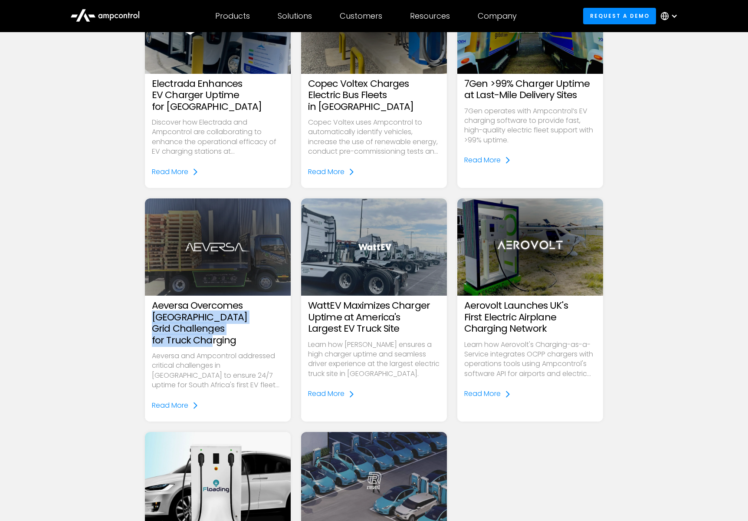
drag, startPoint x: 239, startPoint y: 309, endPoint x: 237, endPoint y: 329, distance: 20.0
click at [237, 329] on h3 "Aeversa Overcomes South Africa Grid Challenges for Truck Charging" at bounding box center [218, 323] width 132 height 46
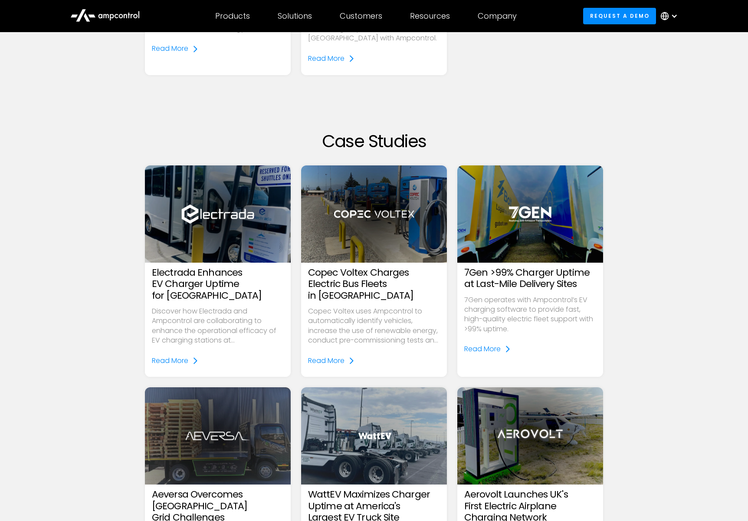
scroll to position [693, 0]
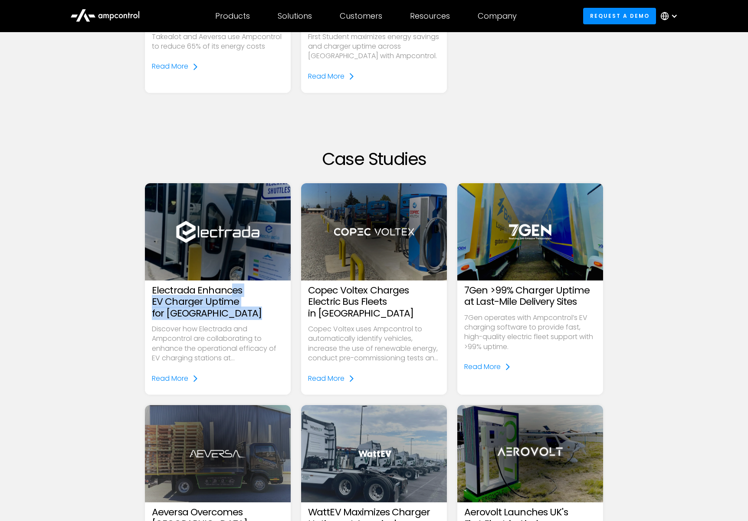
drag, startPoint x: 231, startPoint y: 284, endPoint x: 228, endPoint y: 312, distance: 28.8
click at [228, 312] on h3 "Electrada Enhances EV Charger Uptime for Vanderbilt University" at bounding box center [218, 302] width 132 height 34
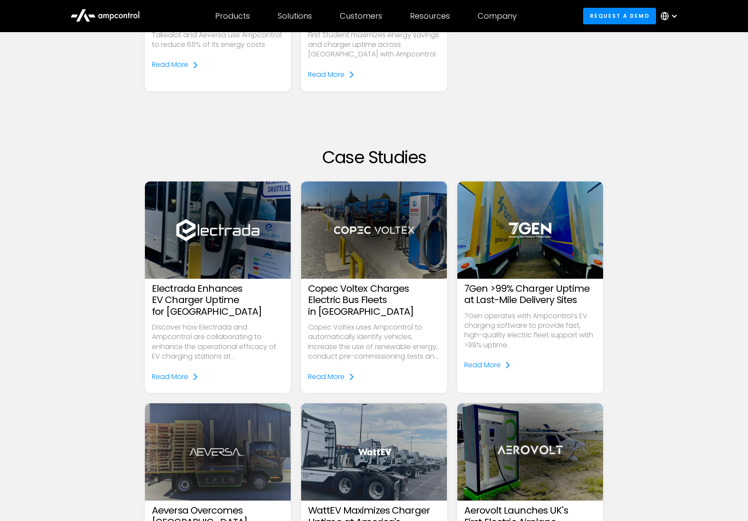
click at [231, 313] on h3 "Electrada Enhances EV Charger Uptime for Vanderbilt University" at bounding box center [218, 300] width 132 height 34
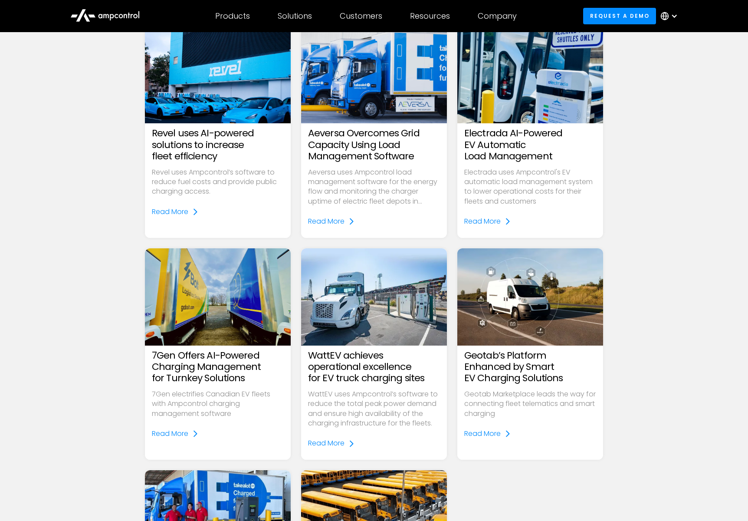
scroll to position [0, 0]
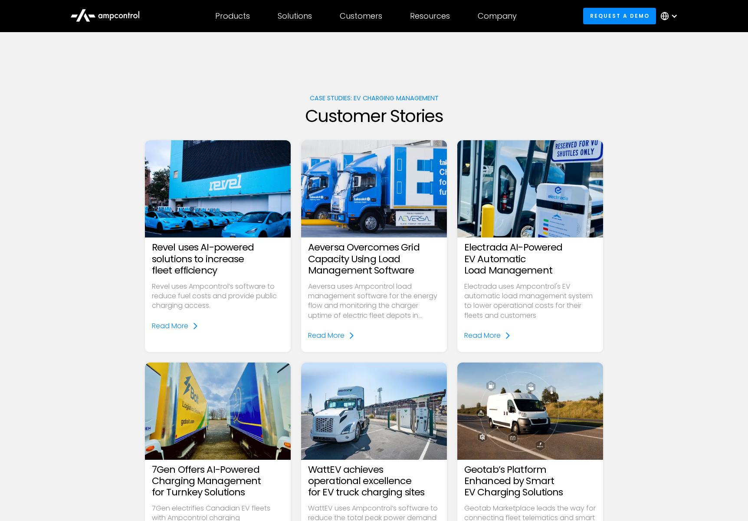
click at [73, 266] on div "Case Studies: EV charging management Customer Stories Revel uses AI-powered sol…" at bounding box center [374, 429] width 720 height 795
